Goal: Download file/media

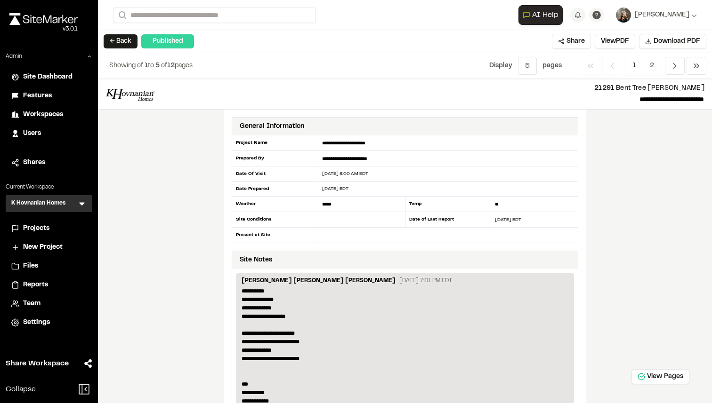
click at [647, 122] on div "**********" at bounding box center [405, 241] width 614 height 324
click at [611, 46] on button "View PDF" at bounding box center [614, 41] width 40 height 15
